Goal: Information Seeking & Learning: Learn about a topic

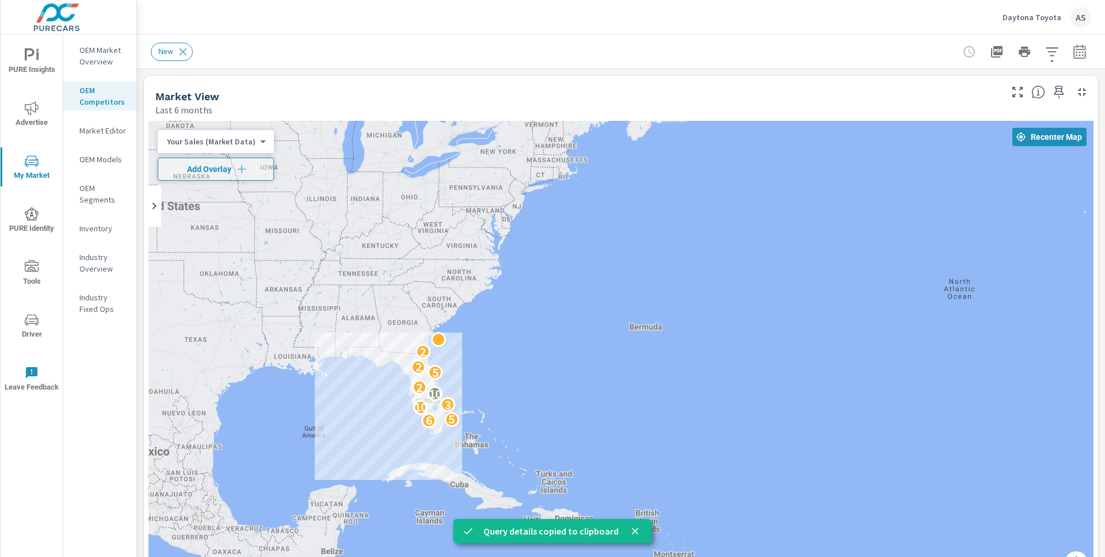
scroll to position [2231, 0]
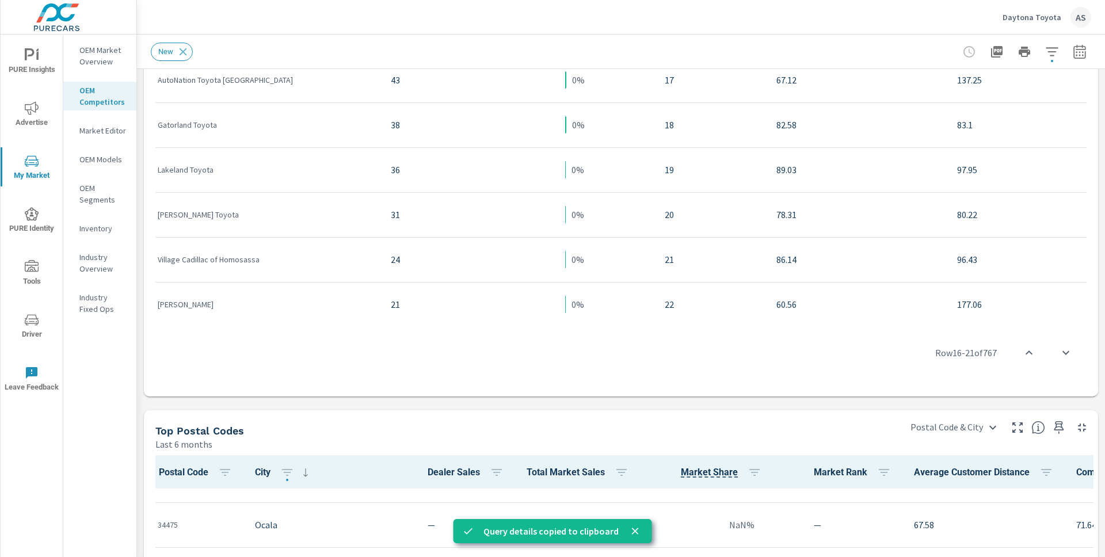
click at [444, 343] on div "Row 16 - 21 of 767" at bounding box center [621, 352] width 945 height 69
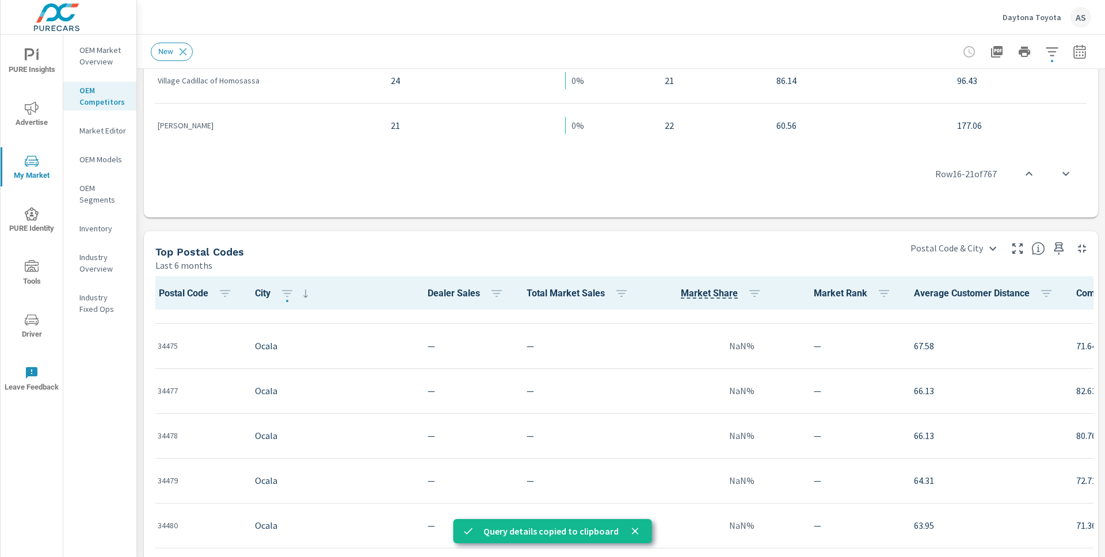
scroll to position [982, 0]
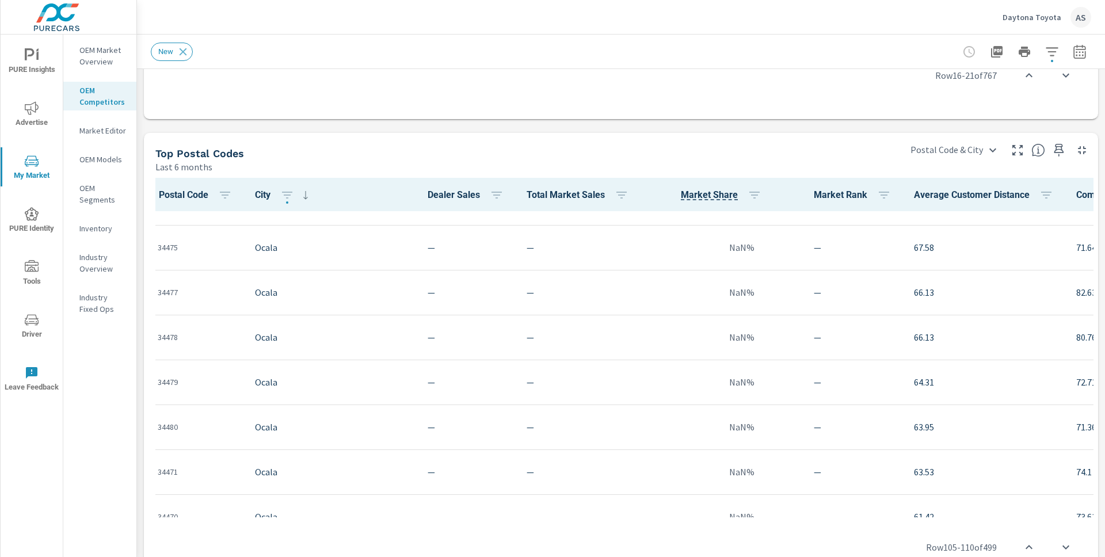
click at [298, 153] on div "Top Postal Codes" at bounding box center [524, 153] width 739 height 13
click at [253, 148] on div "Top Postal Codes" at bounding box center [524, 153] width 739 height 13
click at [107, 163] on p "OEM Models" at bounding box center [103, 160] width 48 height 12
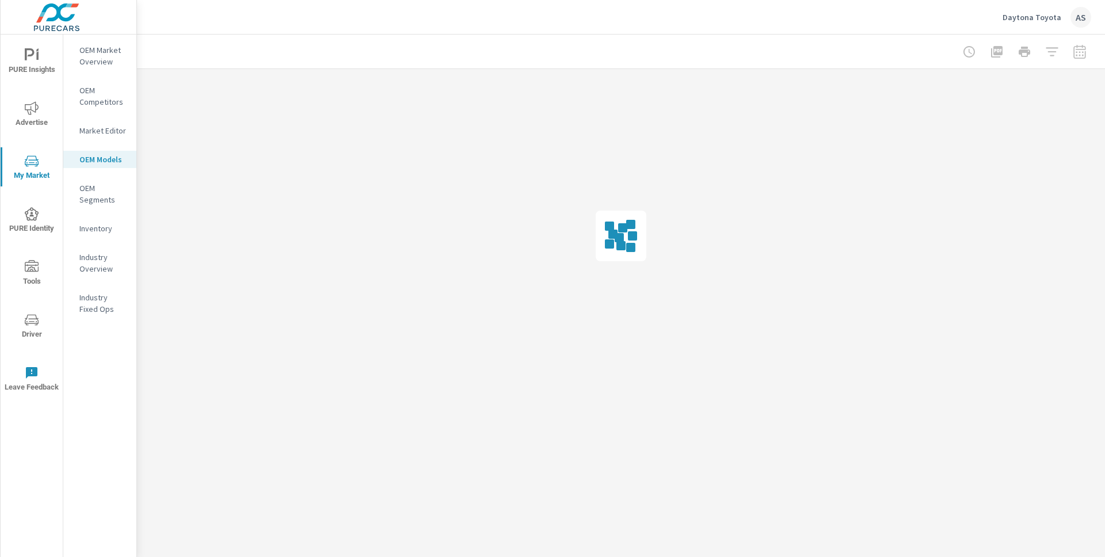
click at [244, 93] on div at bounding box center [621, 236] width 968 height 335
click at [223, 139] on div at bounding box center [621, 236] width 968 height 335
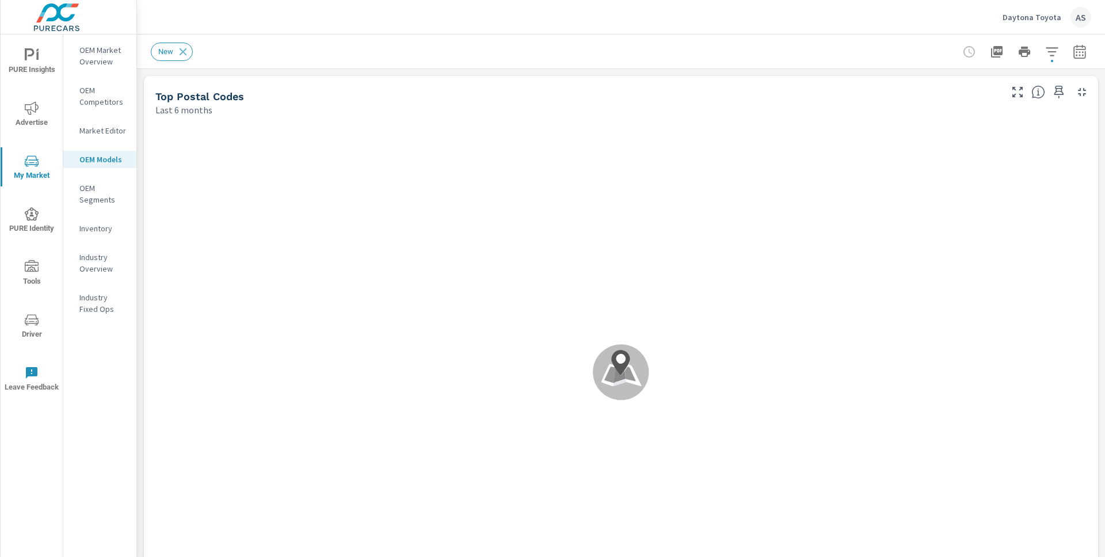
click at [236, 145] on div ".map-bw_svg__st2{fill:#fdfefe}.map-bw_svg__st4{fill:#999}" at bounding box center [621, 372] width 945 height 503
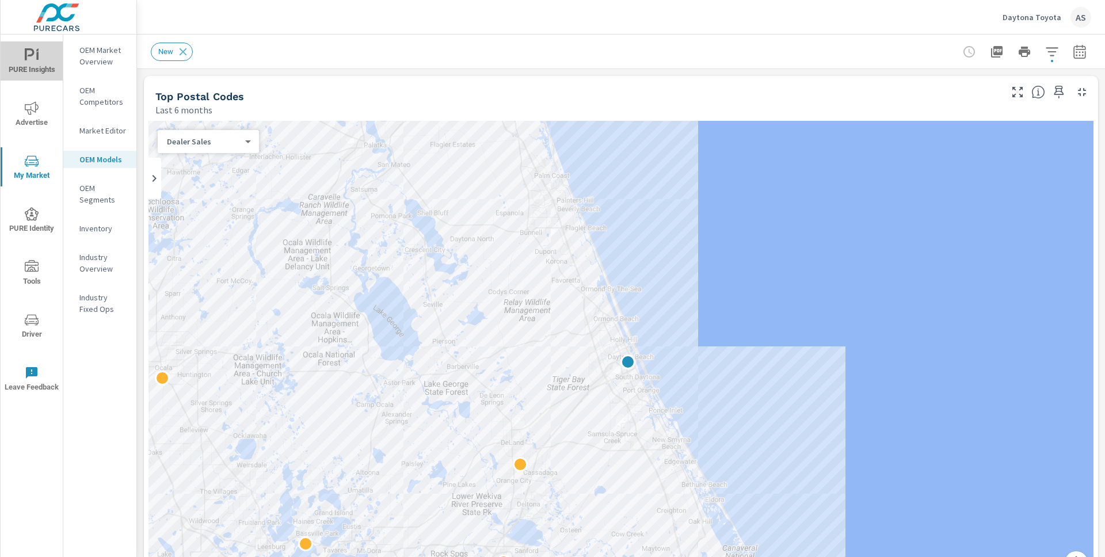
click at [25, 58] on icon "nav menu" at bounding box center [30, 54] width 10 height 12
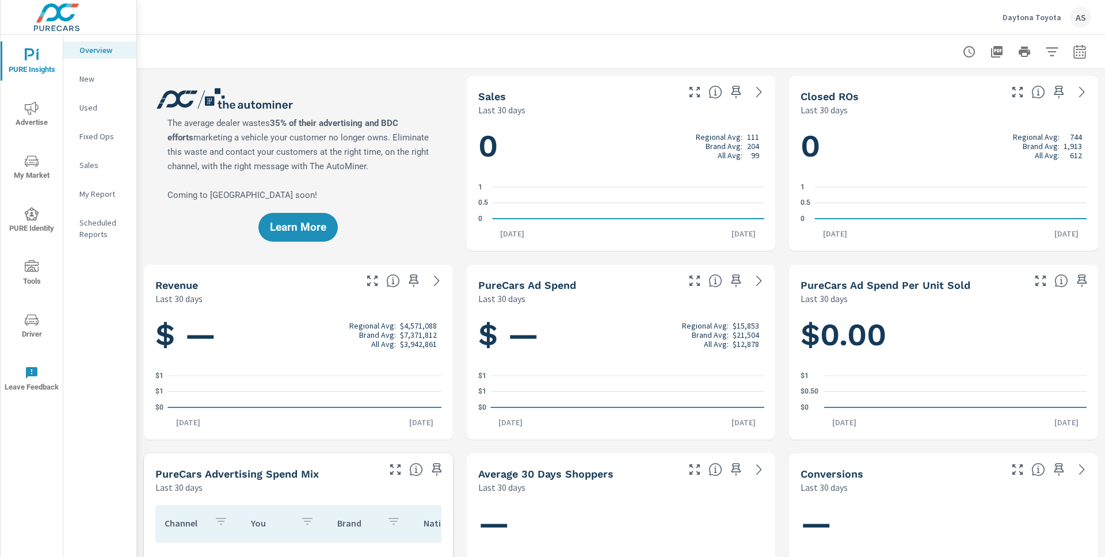
click at [561, 282] on h5 "PureCars Ad Spend" at bounding box center [527, 285] width 98 height 12
click at [578, 294] on div "Last 30 days" at bounding box center [577, 299] width 199 height 14
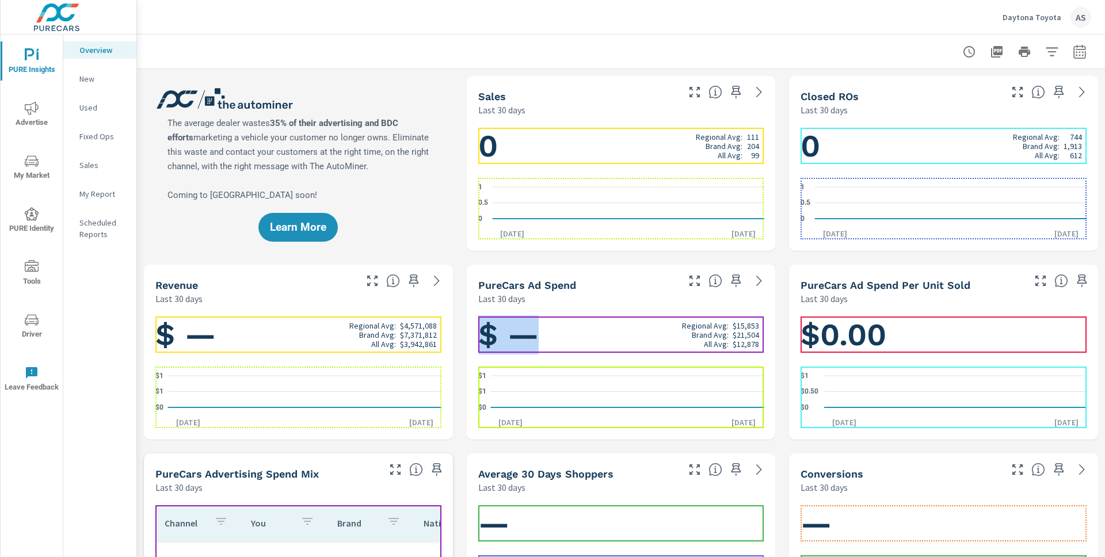
click at [558, 337] on h1 "$ — Regional Avg: $15,853 Brand Avg: $21,504 All Avg: $12,878" at bounding box center [621, 335] width 286 height 39
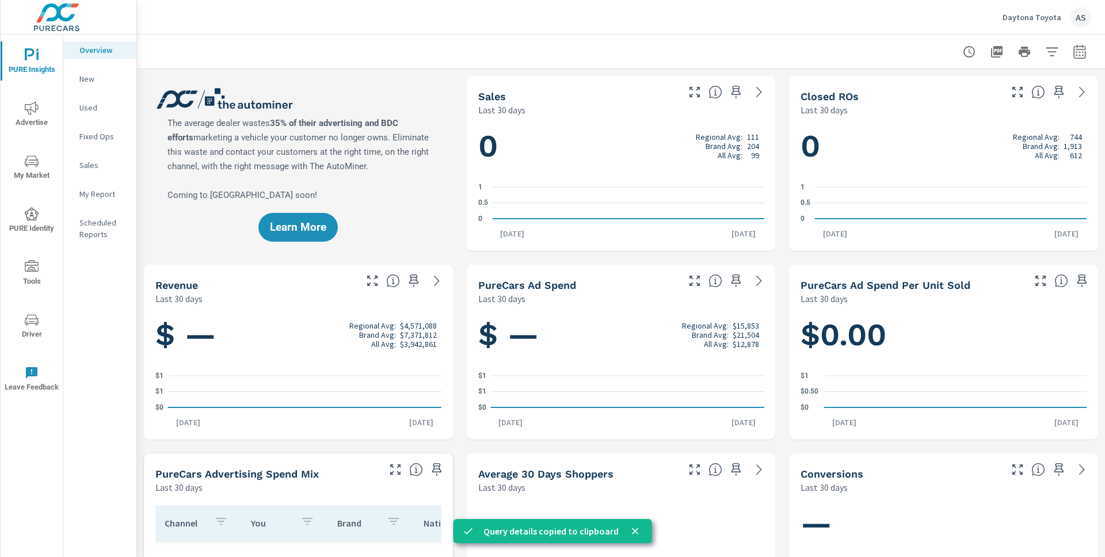
click at [551, 307] on div "$ — Regional Avg: $15,853 Brand Avg: $21,504 All Avg: $12,878 $0 $1 $1 Jul 16th…" at bounding box center [621, 372] width 309 height 135
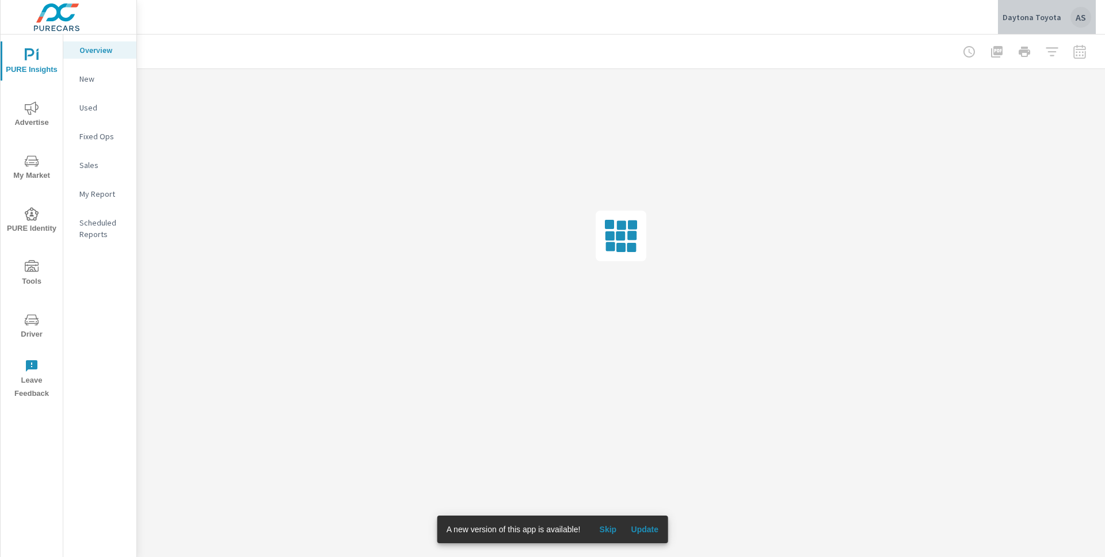
click at [1077, 12] on div "AS" at bounding box center [1081, 17] width 21 height 21
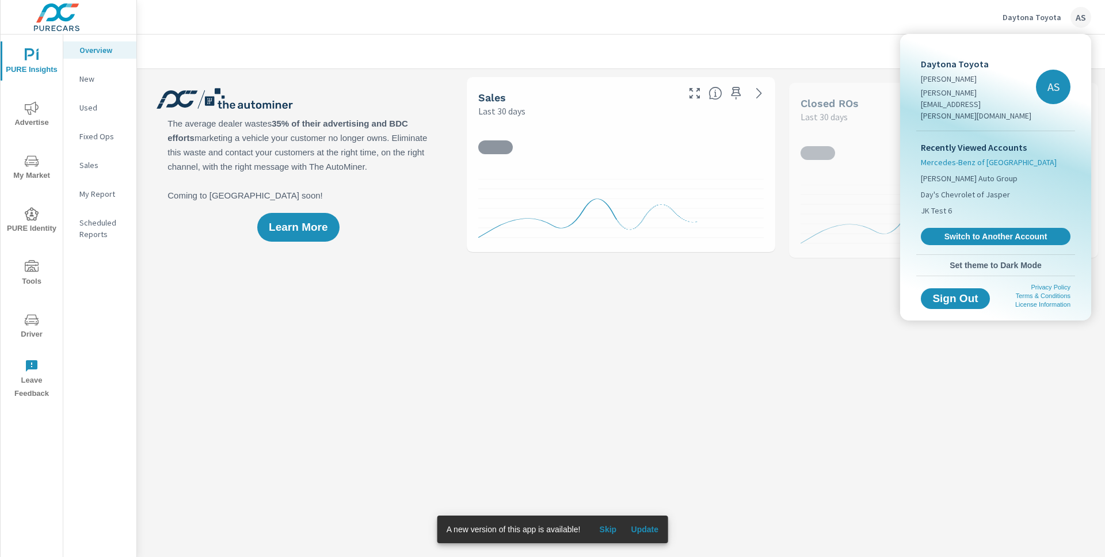
click at [991, 157] on span "Mercedes-Benz of San Antonio" at bounding box center [989, 163] width 136 height 12
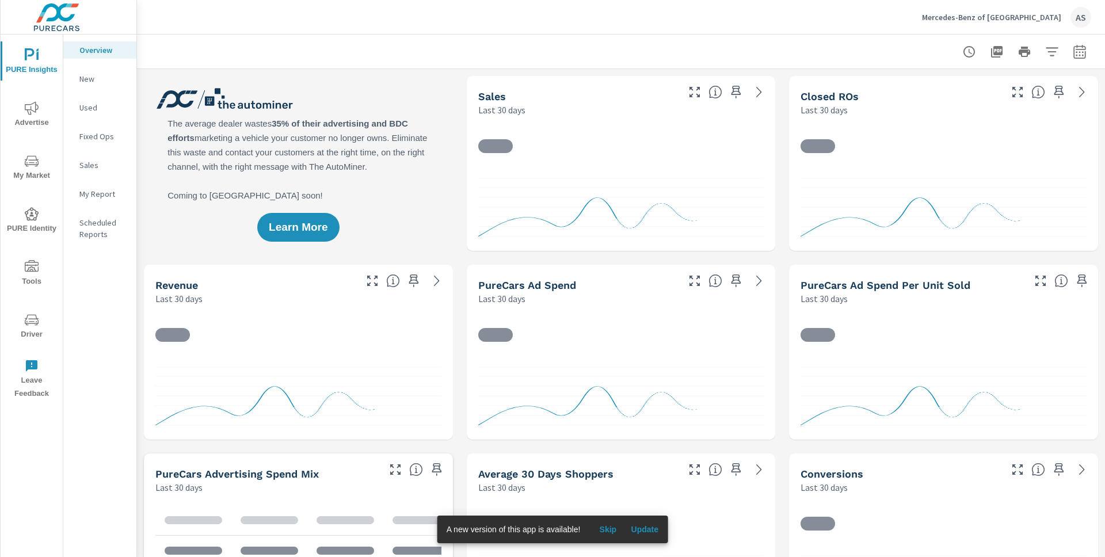
click at [406, 211] on div "Learn More" at bounding box center [298, 163] width 309 height 175
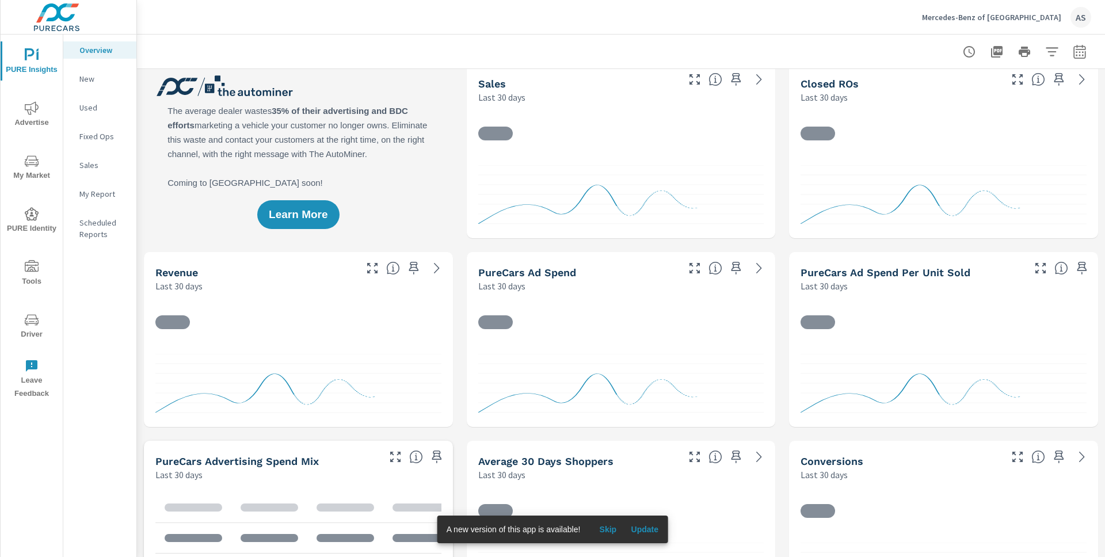
scroll to position [21, 0]
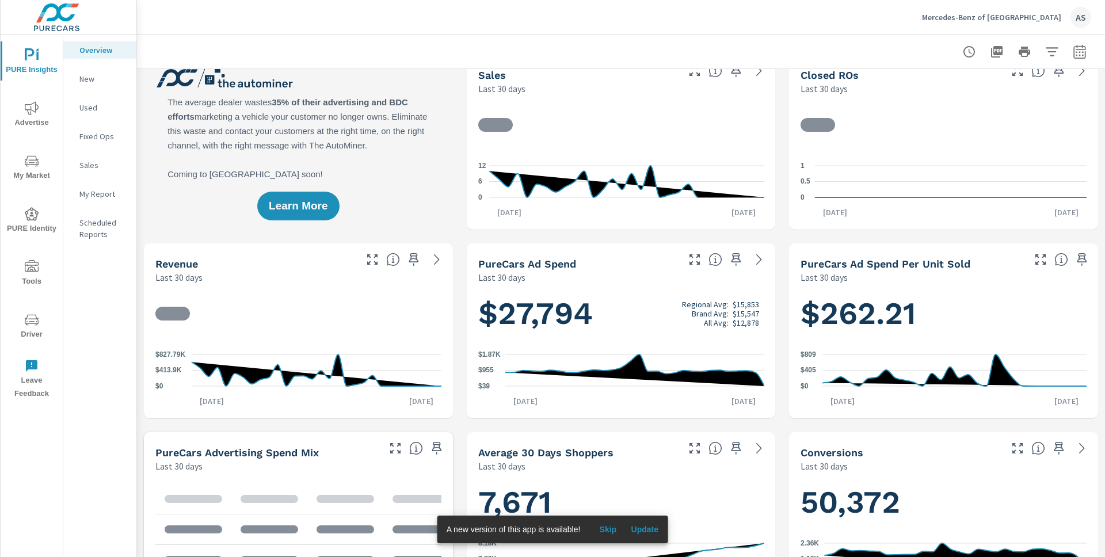
click at [567, 268] on h5 "PureCars Ad Spend" at bounding box center [527, 264] width 98 height 12
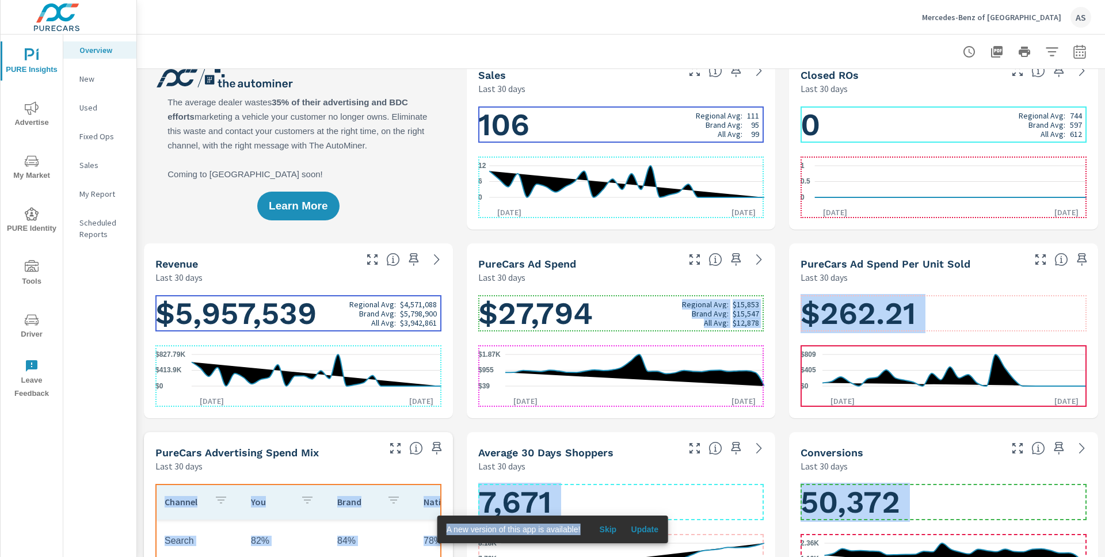
click at [624, 308] on h1 "$27,794 Regional Avg: $15,853 Brand Avg: $15,547 All Avg: $12,878" at bounding box center [621, 313] width 286 height 39
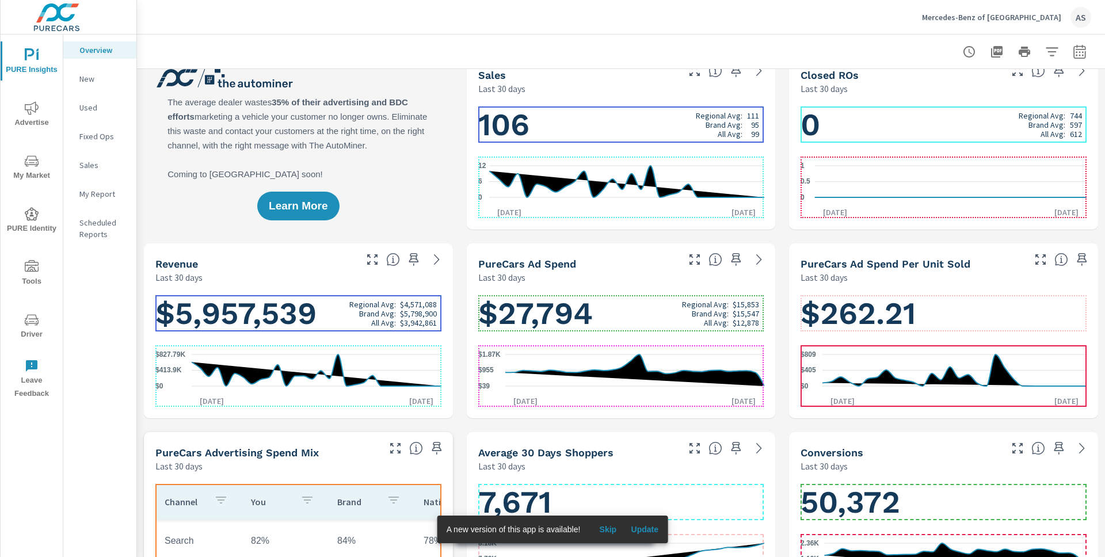
scroll to position [1, 0]
click at [652, 322] on h1 "$27,794 Regional Avg: $15,853 Brand Avg: $15,547 All Avg: $12,878" at bounding box center [621, 313] width 286 height 39
click at [636, 317] on h1 "$27,794 Regional Avg: $15,853 Brand Avg: $15,547 All Avg: $12,878" at bounding box center [621, 313] width 286 height 39
click at [644, 321] on h1 "$27,794 Regional Avg: $15,853 Brand Avg: $15,547 All Avg: $12,878" at bounding box center [621, 313] width 286 height 39
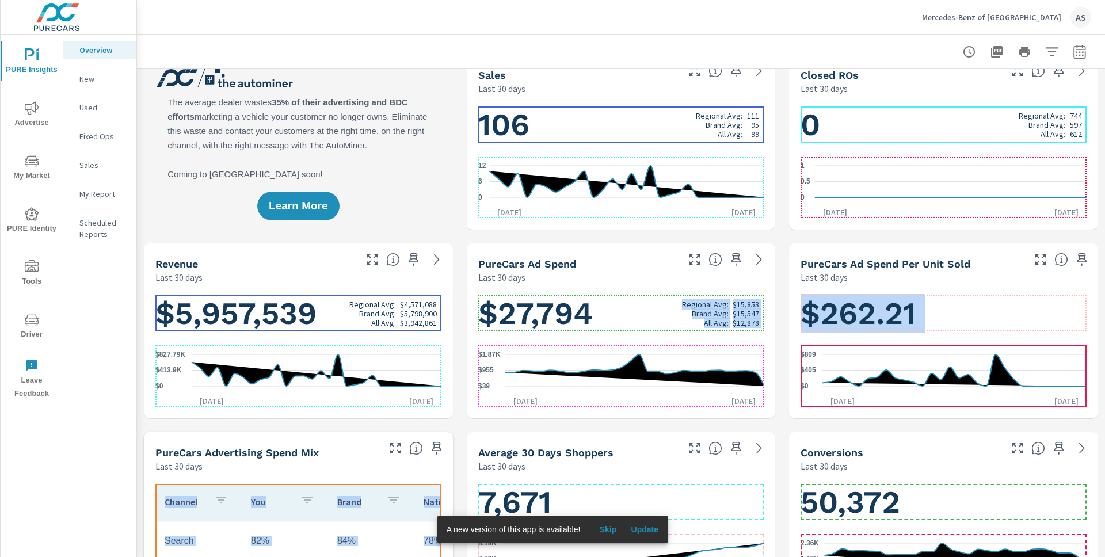
click at [655, 318] on h1 "$27,794 Regional Avg: $15,853 Brand Avg: $15,547 All Avg: $12,878" at bounding box center [621, 313] width 286 height 39
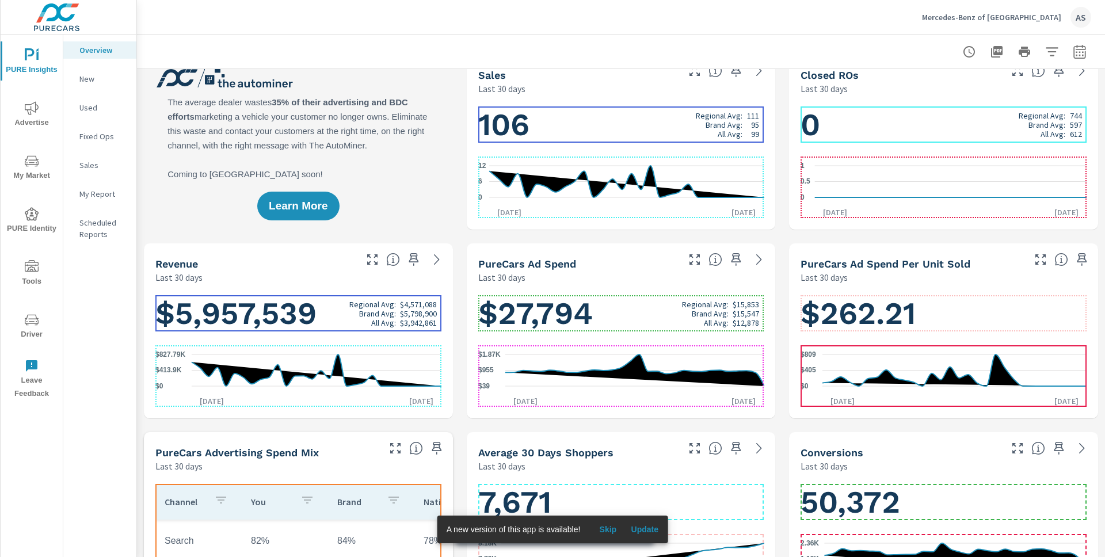
click at [634, 325] on h1 "$27,794 Regional Avg: $15,853 Brand Avg: $15,547 All Avg: $12,878" at bounding box center [621, 313] width 286 height 39
click at [622, 317] on h1 "$27,794 Regional Avg: $15,853 Brand Avg: $15,547 All Avg: $12,878" at bounding box center [621, 313] width 286 height 39
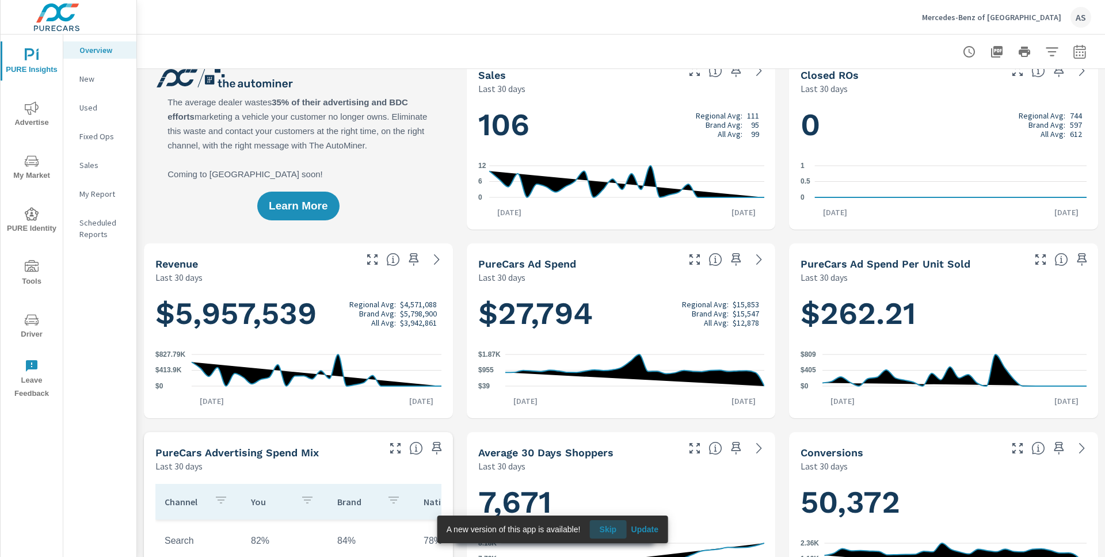
click at [607, 527] on span "Skip" at bounding box center [608, 530] width 28 height 10
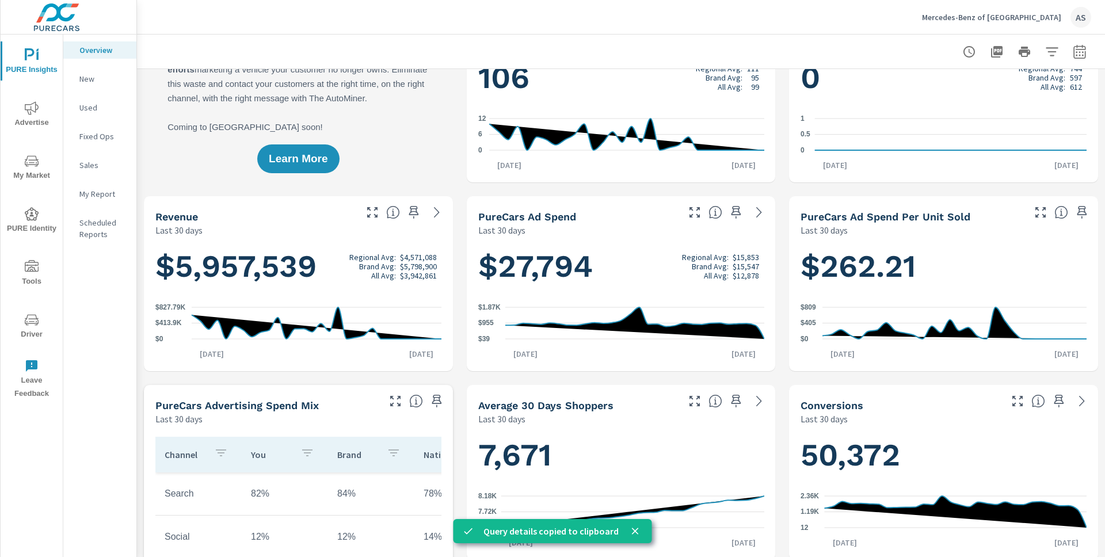
scroll to position [1312, 0]
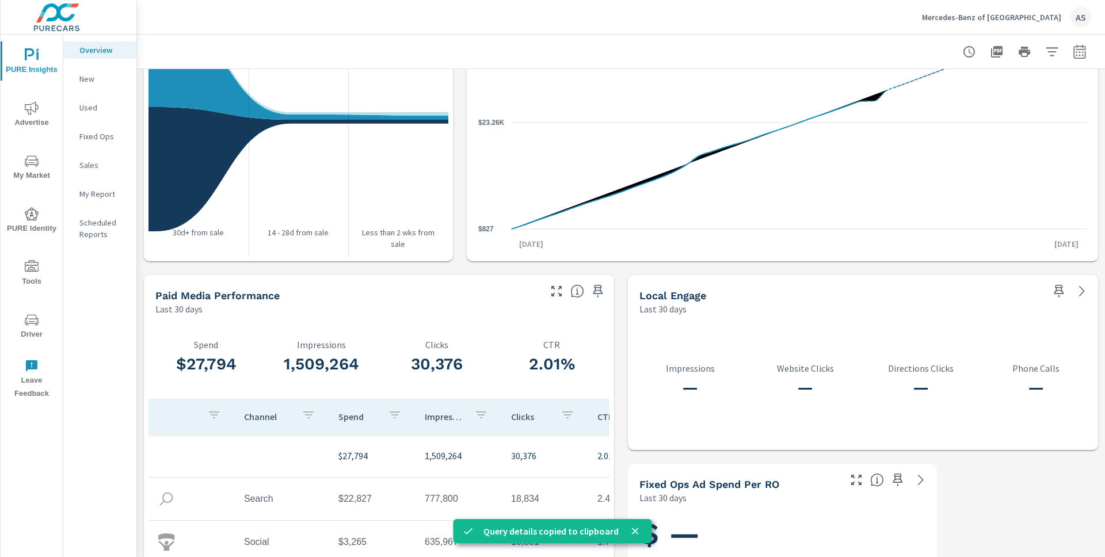
click at [314, 295] on div "Paid Media Performance" at bounding box center [346, 295] width 383 height 13
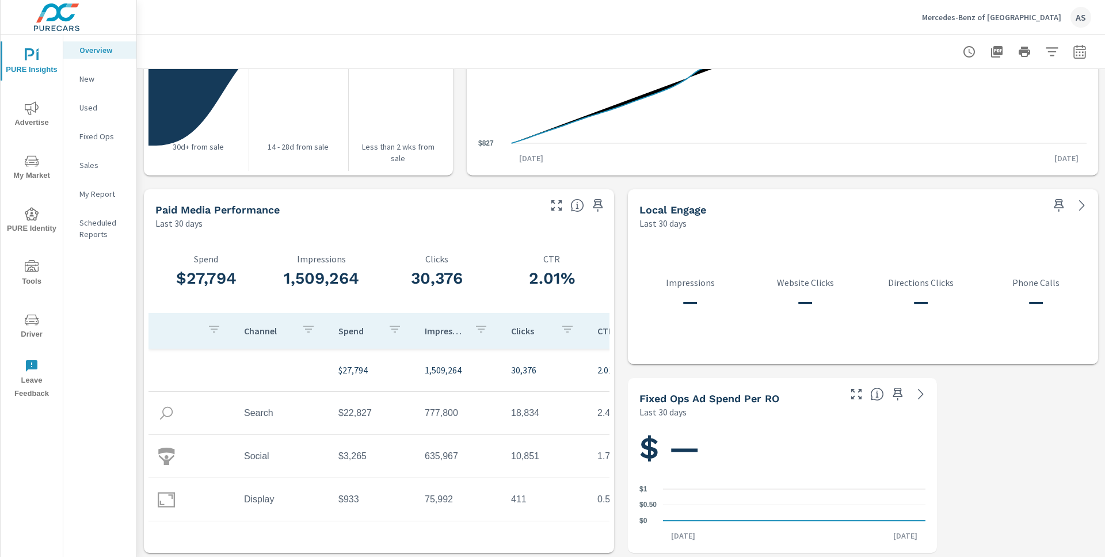
scroll to position [33, 0]
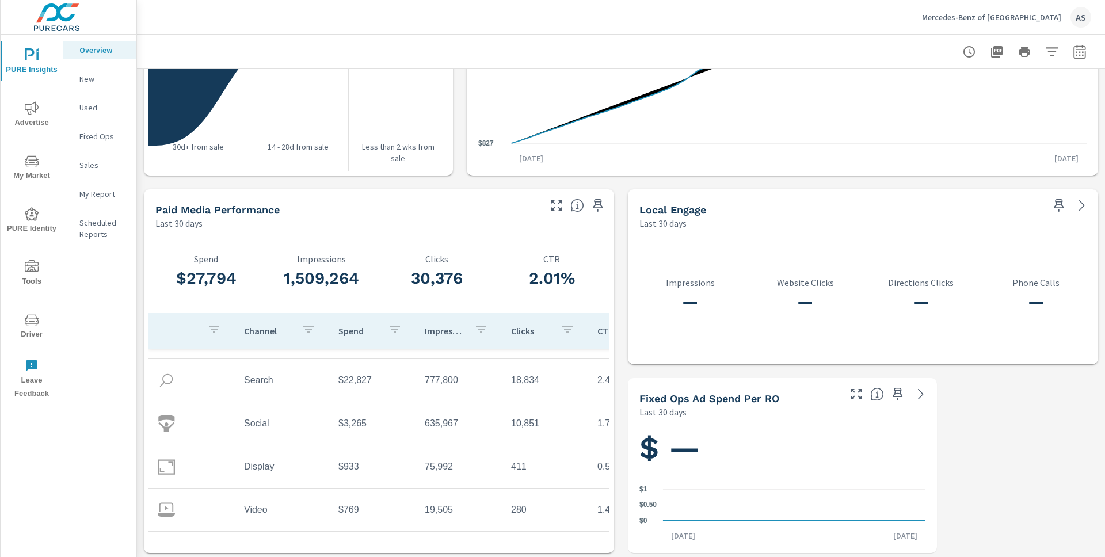
click at [246, 511] on td "Video" at bounding box center [282, 510] width 94 height 29
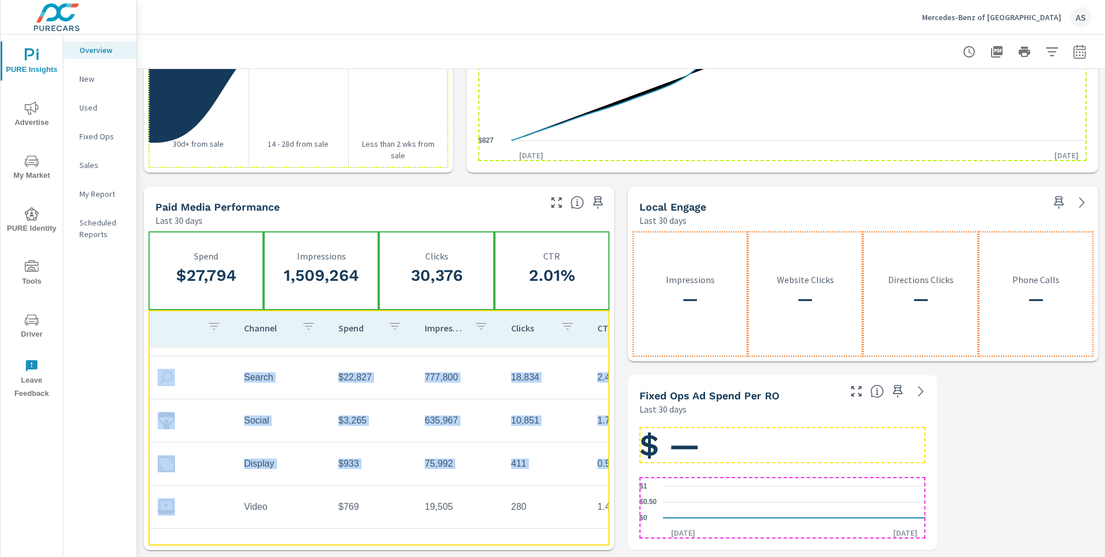
click at [201, 535] on div "Channel Spend Impressions Clicks CTR $27,794 1,509,264 30,376 2.01% Search $22,…" at bounding box center [379, 428] width 461 height 236
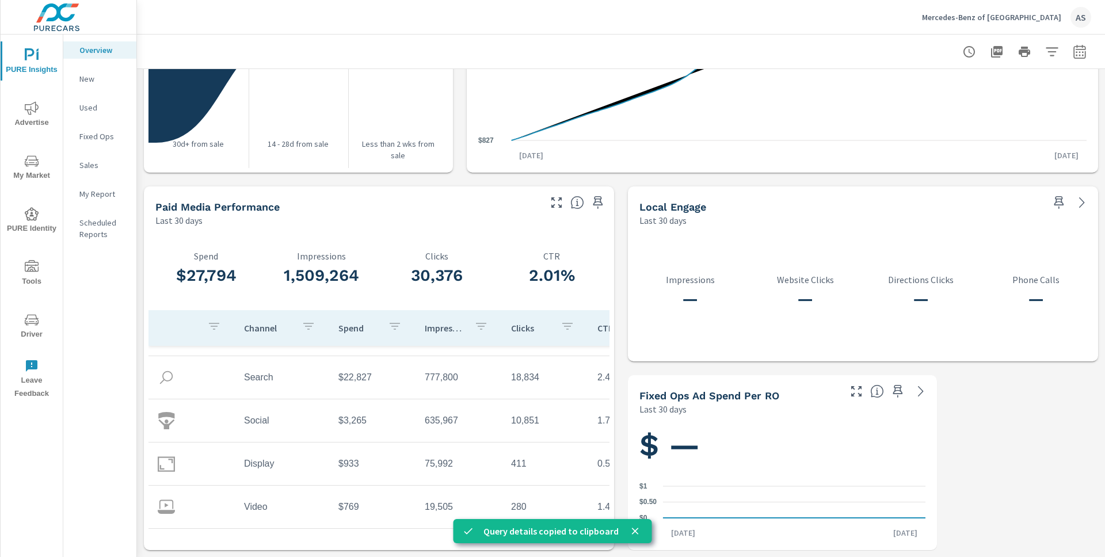
click at [29, 218] on icon "nav menu" at bounding box center [32, 213] width 14 height 13
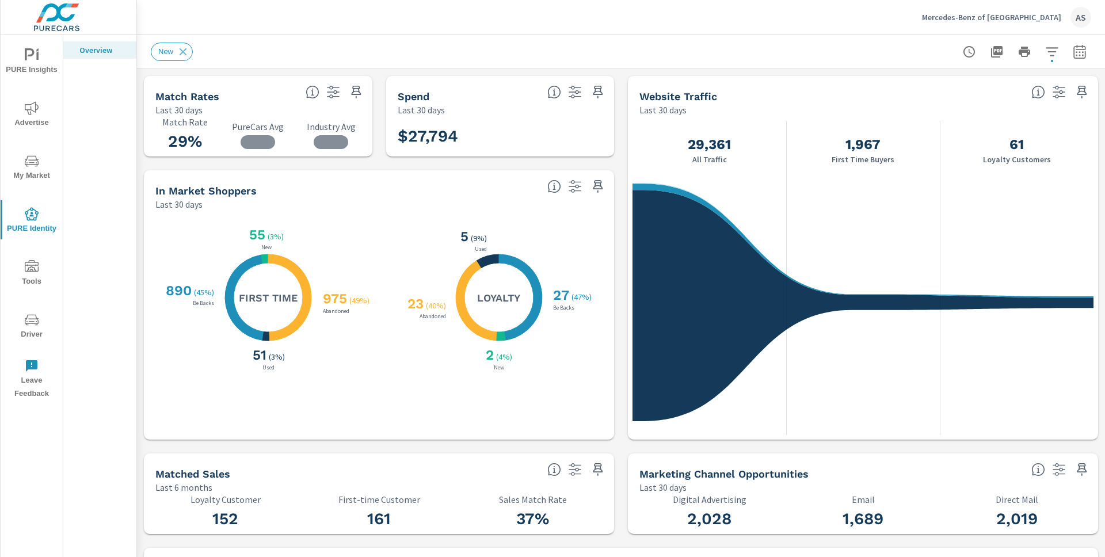
scroll to position [1, 0]
click at [408, 241] on div "X X X X 27 ( 47% ) Be Backs 2 ( 4% ) New 23 ( 40% ) Abandoned 5 ( 9% ) Used Loy…" at bounding box center [500, 297] width 208 height 151
click at [600, 202] on div "In Market Shoppers Last 30 days" at bounding box center [379, 190] width 470 height 40
click at [316, 374] on div "X X X X 975 ( 49% ) Abandoned 51 ( 3% ) Used 890 ( 45% ) Be Backs 55 ( 3% ) New…" at bounding box center [263, 325] width 217 height 206
click at [333, 203] on div "Last 30 days" at bounding box center [346, 204] width 383 height 14
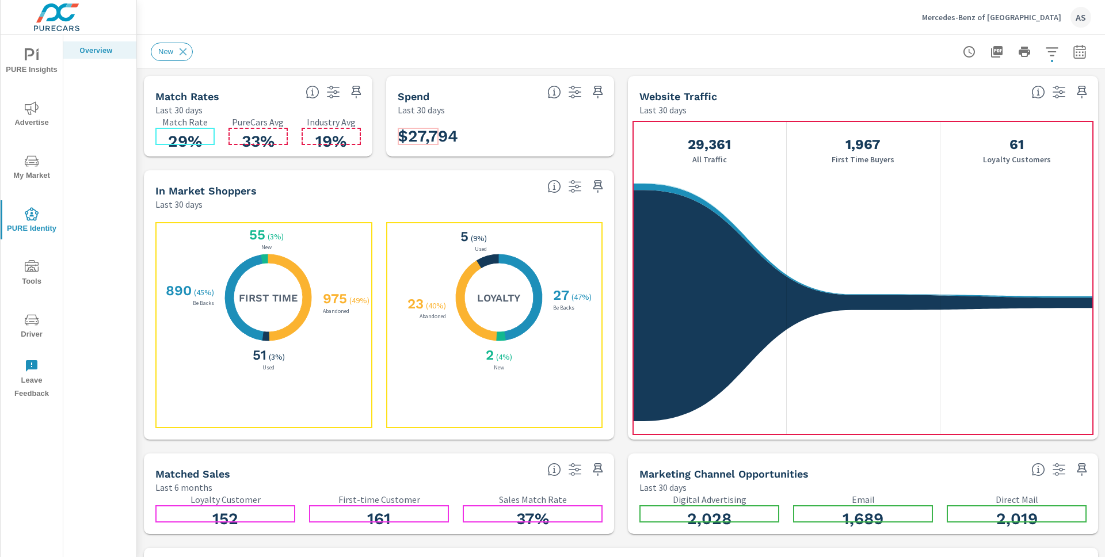
click at [436, 395] on div "X X X X 27 ( 47% ) Be Backs 2 ( 4% ) New 23 ( 40% ) Abandoned 5 ( 9% ) Used Loy…" at bounding box center [494, 325] width 217 height 206
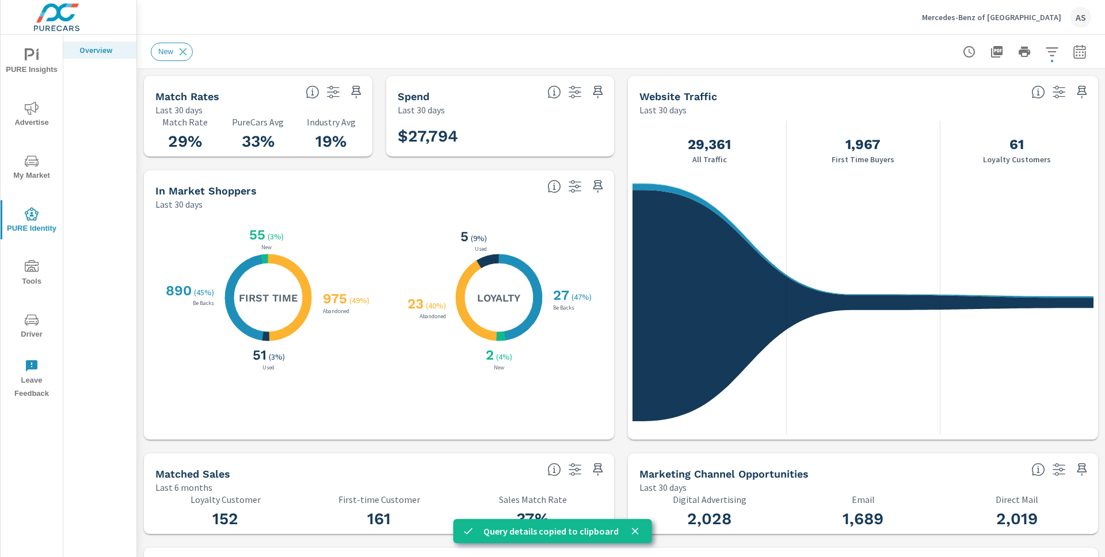
click at [564, 226] on div "X X X X 27 ( 47% ) Be Backs 2 ( 4% ) New 23 ( 40% ) Abandoned 5 ( 9% ) Used Loy…" at bounding box center [500, 297] width 208 height 151
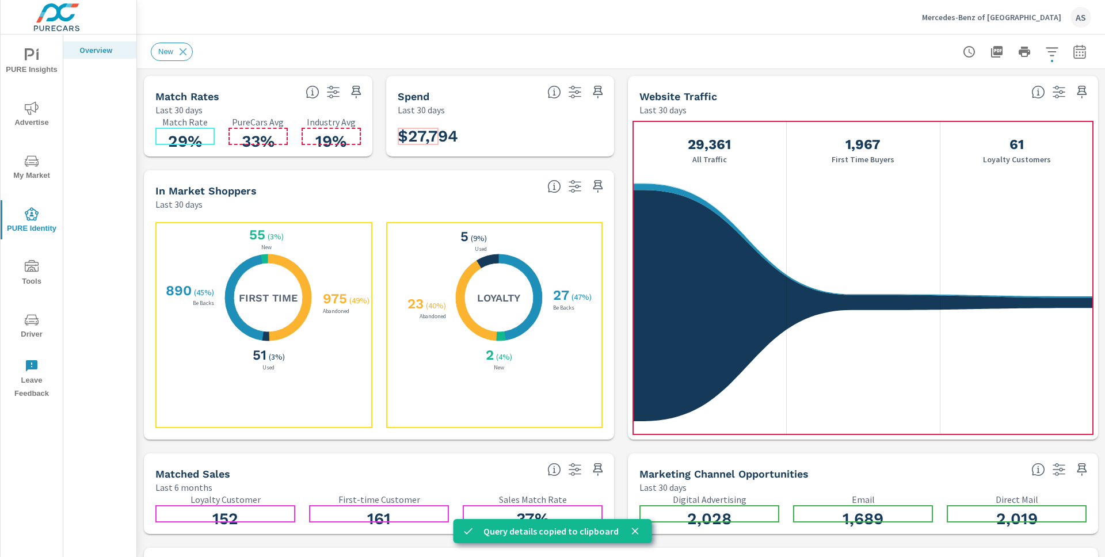
click at [575, 248] on div "X X X X 27 ( 47% ) Be Backs 2 ( 4% ) New 23 ( 40% ) Abandoned 5 ( 9% ) Used Loy…" at bounding box center [500, 297] width 208 height 151
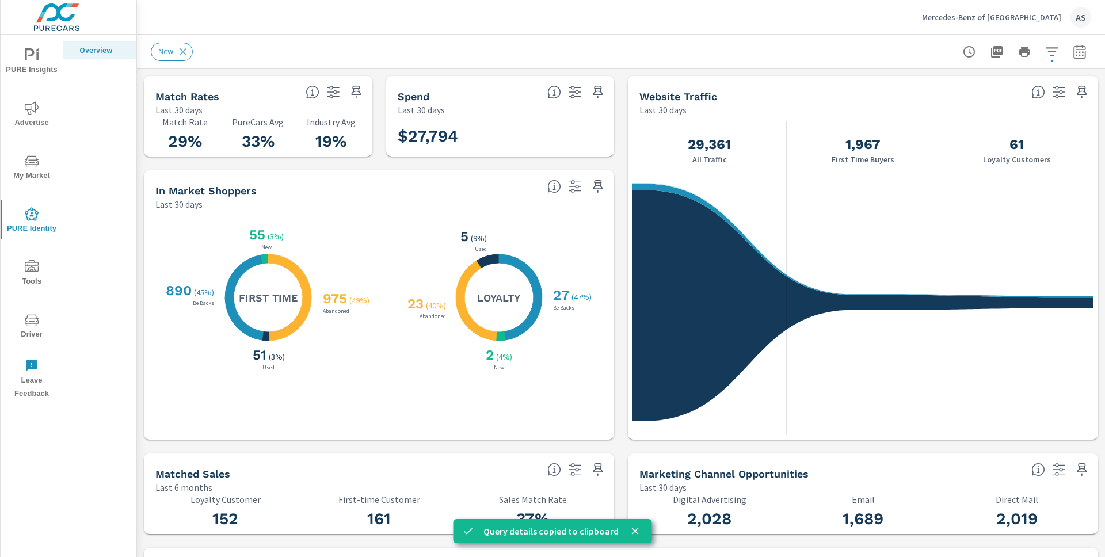
click at [396, 370] on div "X X X X 27 ( 47% ) Be Backs 2 ( 4% ) New 23 ( 40% ) Abandoned 5 ( 9% ) Used Loy…" at bounding box center [500, 297] width 208 height 151
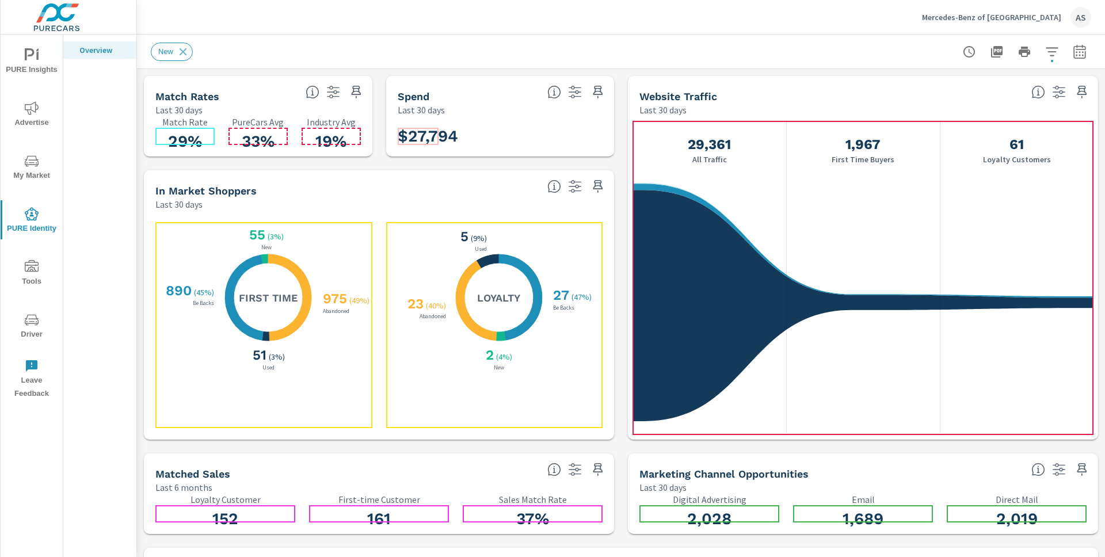
click at [215, 238] on div "X X X X 975 ( 49% ) Abandoned 51 ( 3% ) Used 890 ( 45% ) Be Backs 55 ( 3% ) New…" at bounding box center [269, 297] width 208 height 151
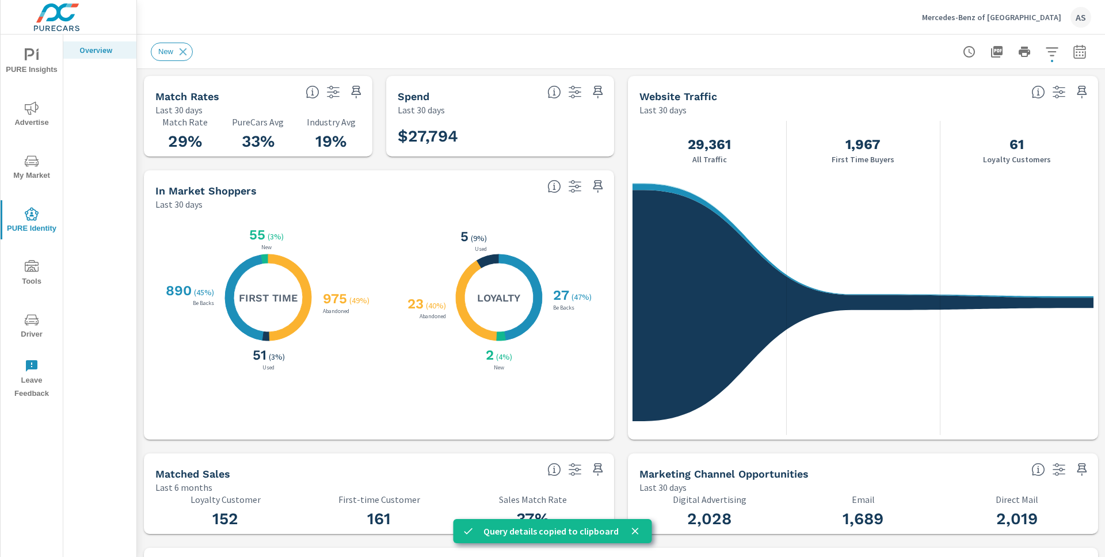
click at [789, 115] on div "Last 30 days" at bounding box center [831, 110] width 383 height 14
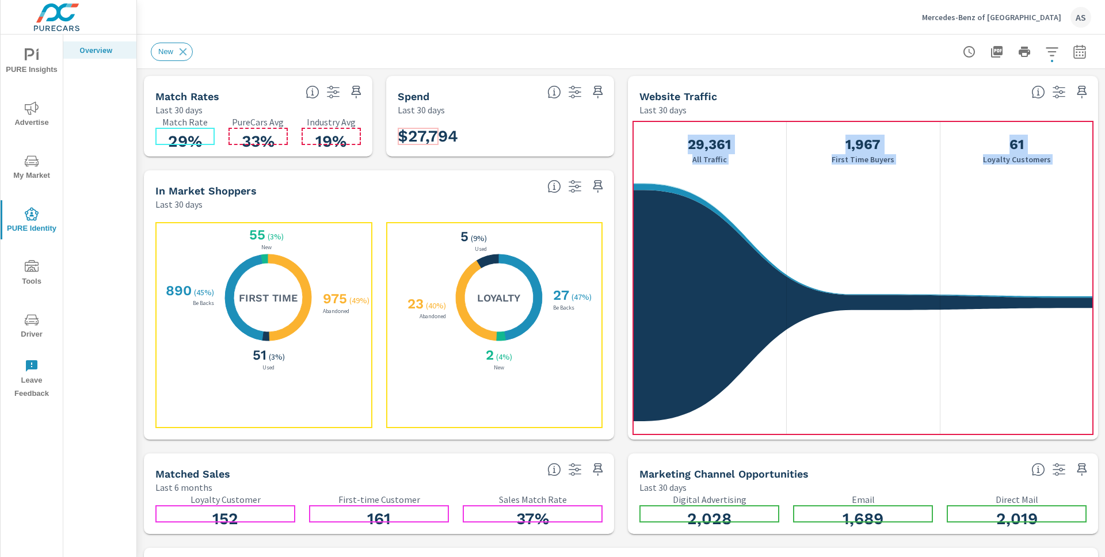
click at [423, 193] on div "In Market Shoppers" at bounding box center [346, 190] width 383 height 13
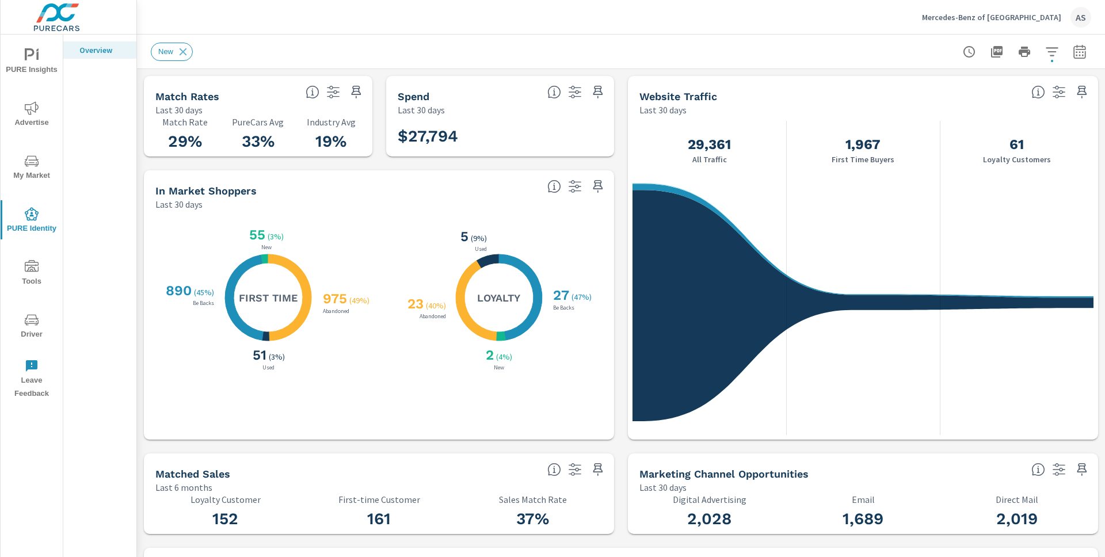
click at [580, 188] on icon "button" at bounding box center [575, 187] width 14 height 14
click at [546, 234] on p "The data in this tile is not being filtered." at bounding box center [502, 235] width 136 height 12
click at [591, 193] on icon "button" at bounding box center [598, 187] width 14 height 14
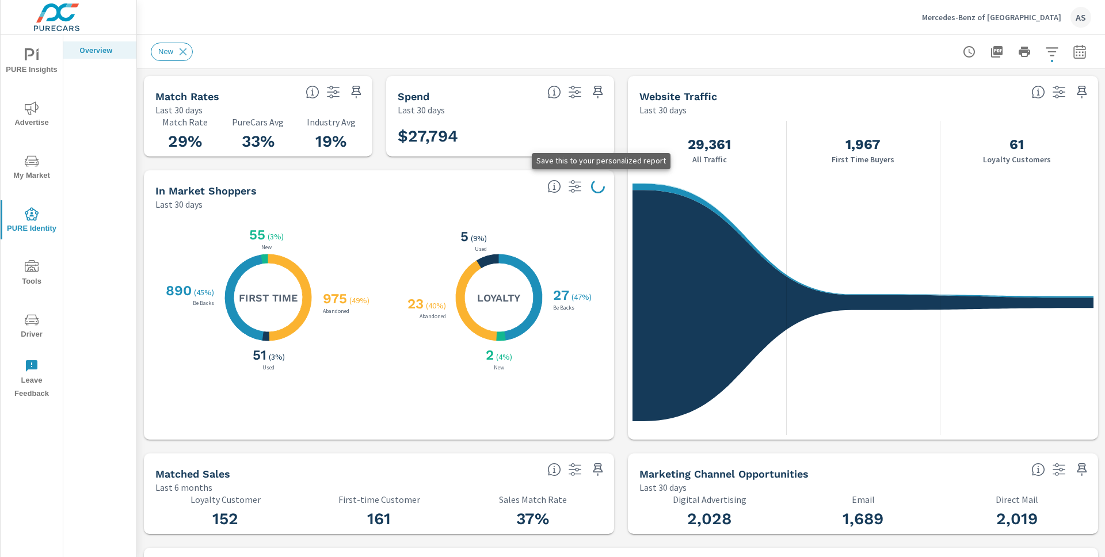
click at [591, 193] on span "button" at bounding box center [598, 187] width 14 height 14
click at [464, 201] on div "Last 30 days" at bounding box center [346, 204] width 383 height 14
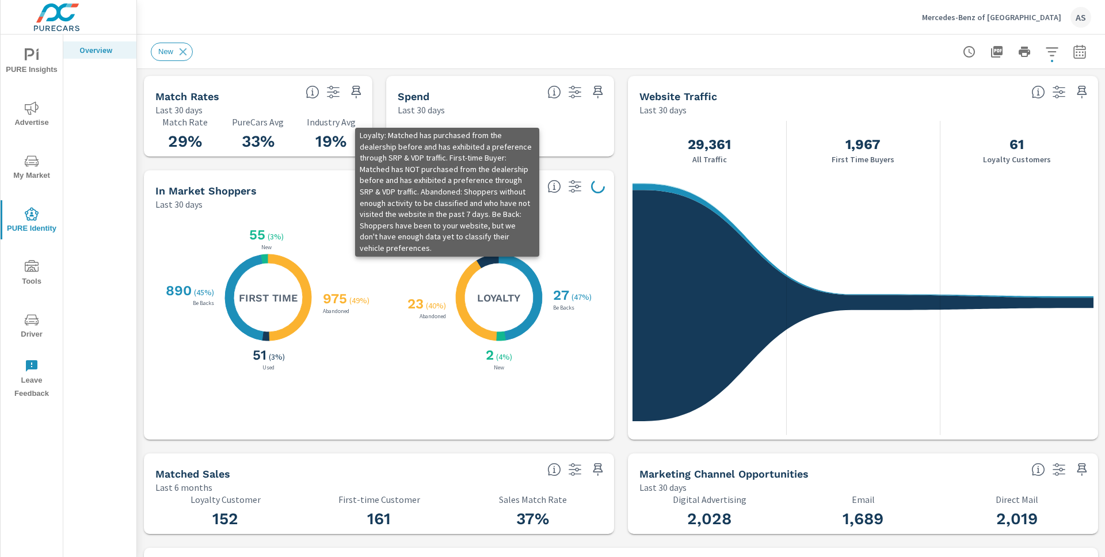
click at [561, 189] on icon at bounding box center [555, 187] width 14 height 14
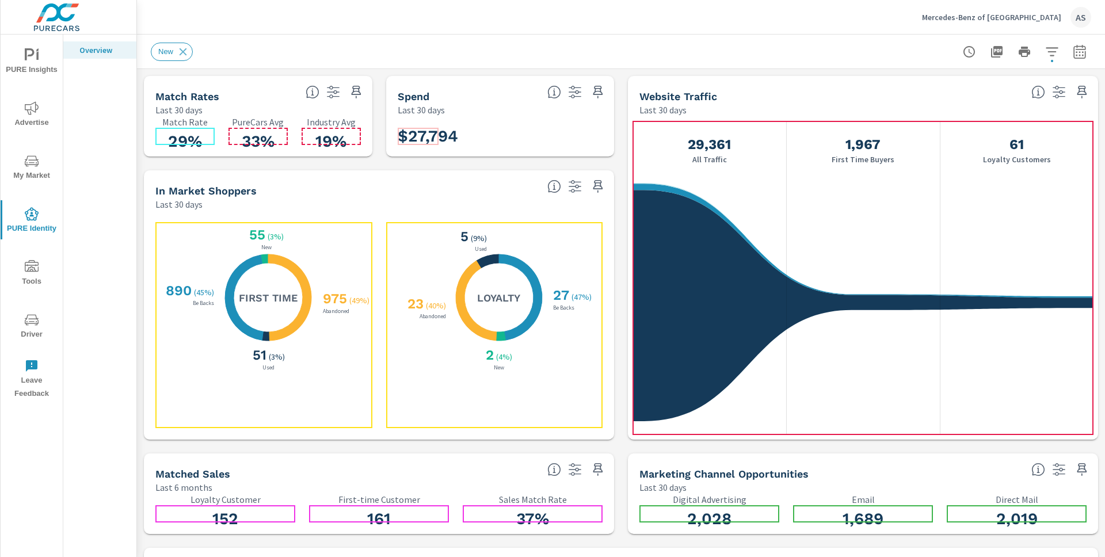
click at [257, 400] on div "X X X X 975 ( 49% ) Abandoned 51 ( 3% ) Used 890 ( 45% ) Be Backs 55 ( 3% ) New…" at bounding box center [263, 325] width 217 height 206
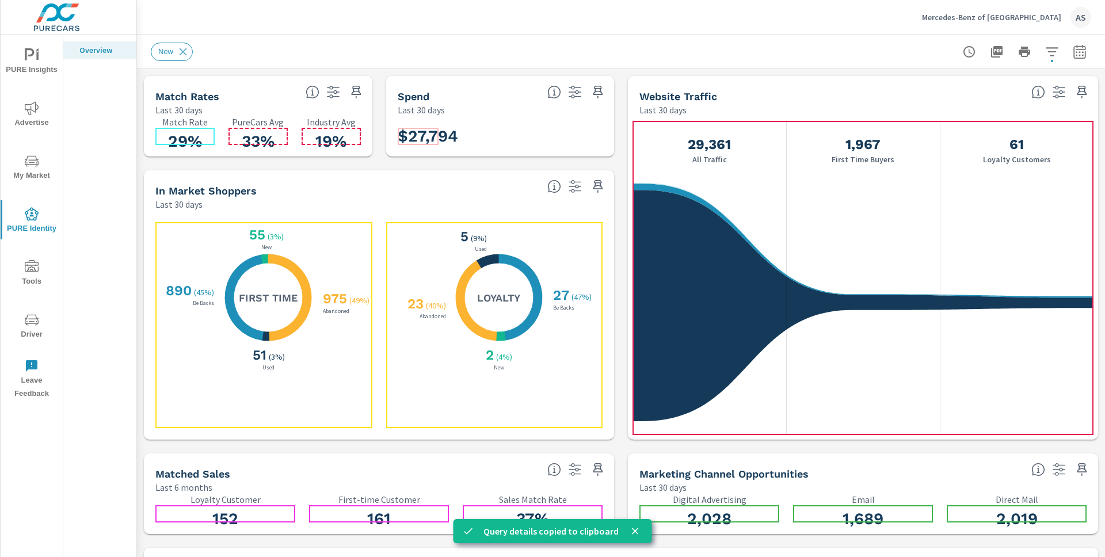
click at [412, 268] on div "X X X X 27 ( 47% ) Be Backs 2 ( 4% ) New 23 ( 40% ) Abandoned 5 ( 9% ) Used Loy…" at bounding box center [500, 297] width 208 height 151
